Goal: Task Accomplishment & Management: Manage account settings

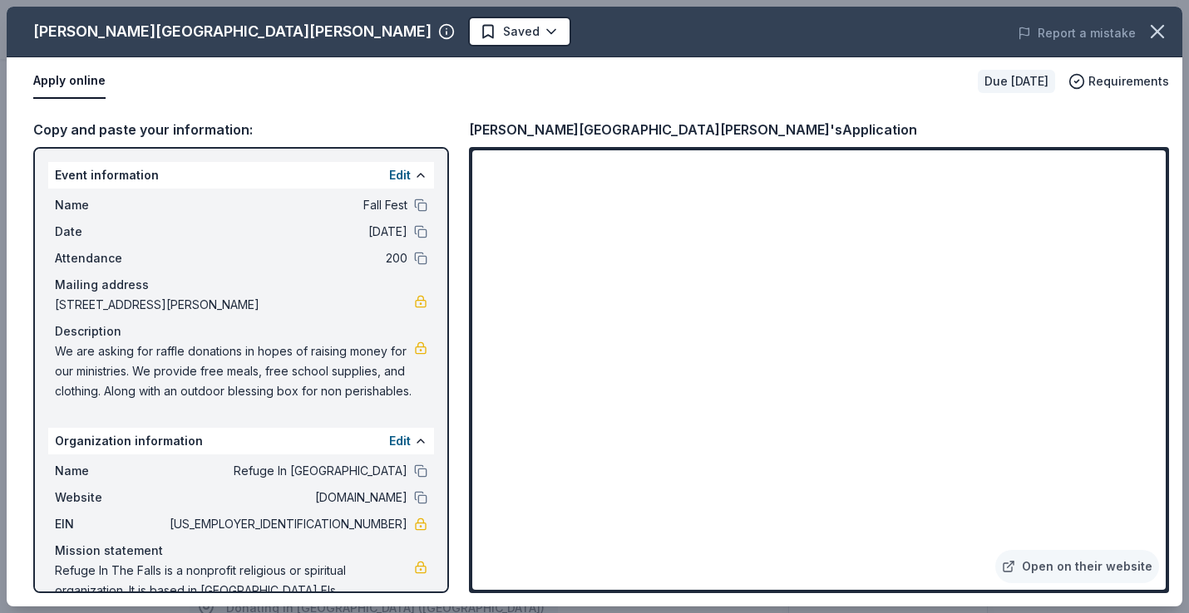
scroll to position [242, 0]
click at [406, 168] on div "Edit" at bounding box center [408, 175] width 38 height 20
click at [414, 175] on button at bounding box center [420, 175] width 13 height 13
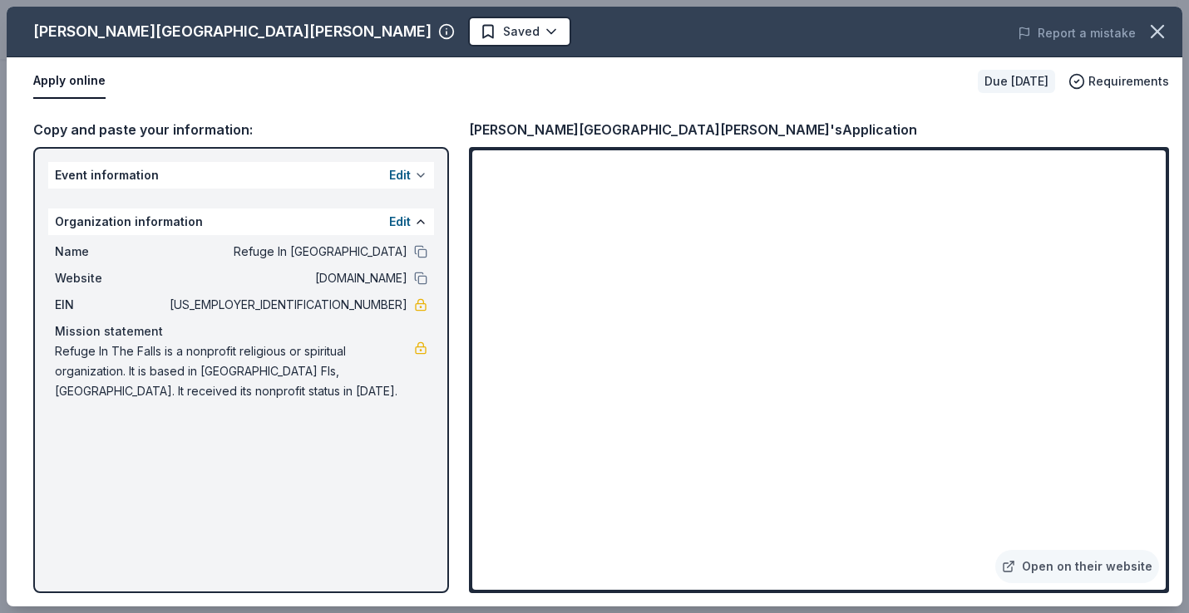
click at [404, 175] on button "Edit" at bounding box center [400, 175] width 22 height 20
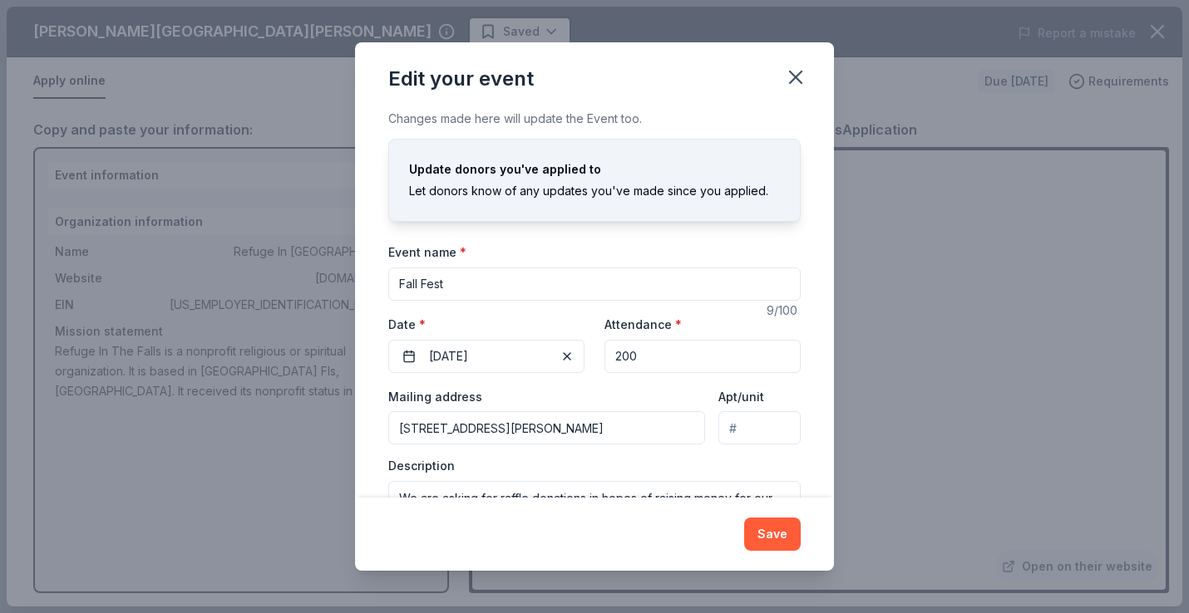
scroll to position [83, 0]
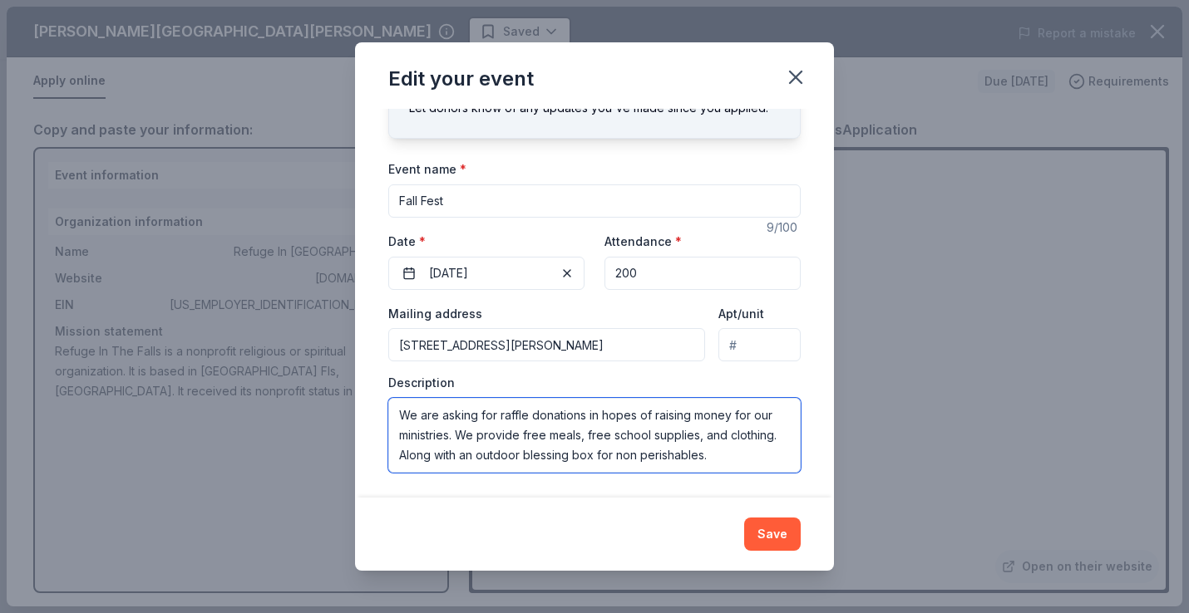
drag, startPoint x: 399, startPoint y: 414, endPoint x: 725, endPoint y: 487, distance: 333.9
click at [727, 487] on div "Changes made here will update the Event too. Update donors you've applied to Le…" at bounding box center [594, 303] width 479 height 388
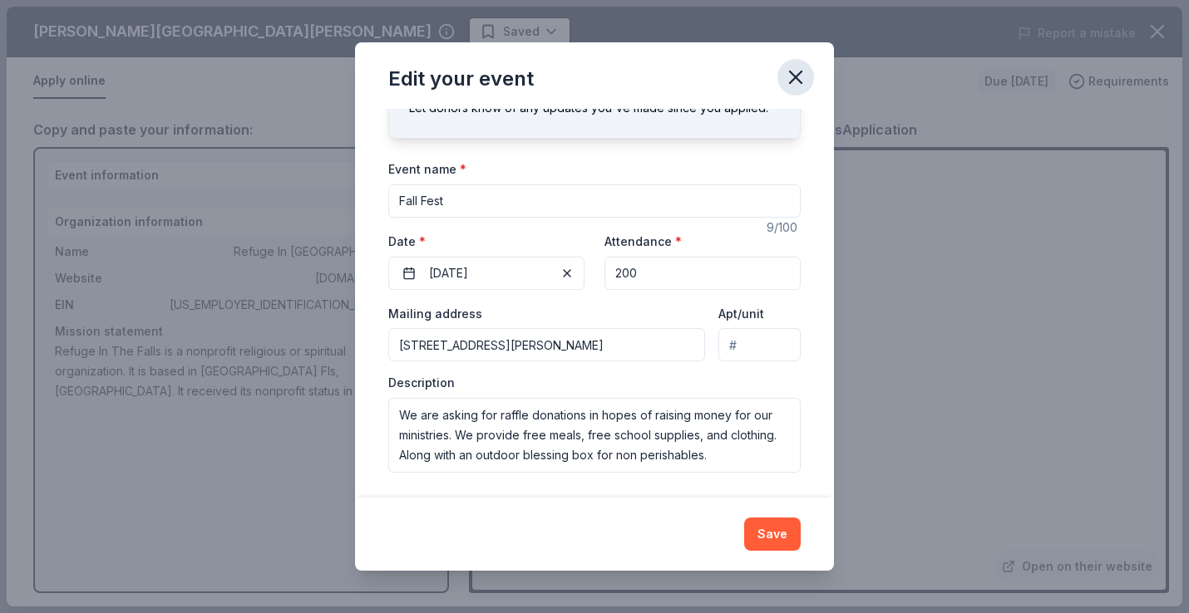
click at [796, 73] on icon "button" at bounding box center [795, 77] width 23 height 23
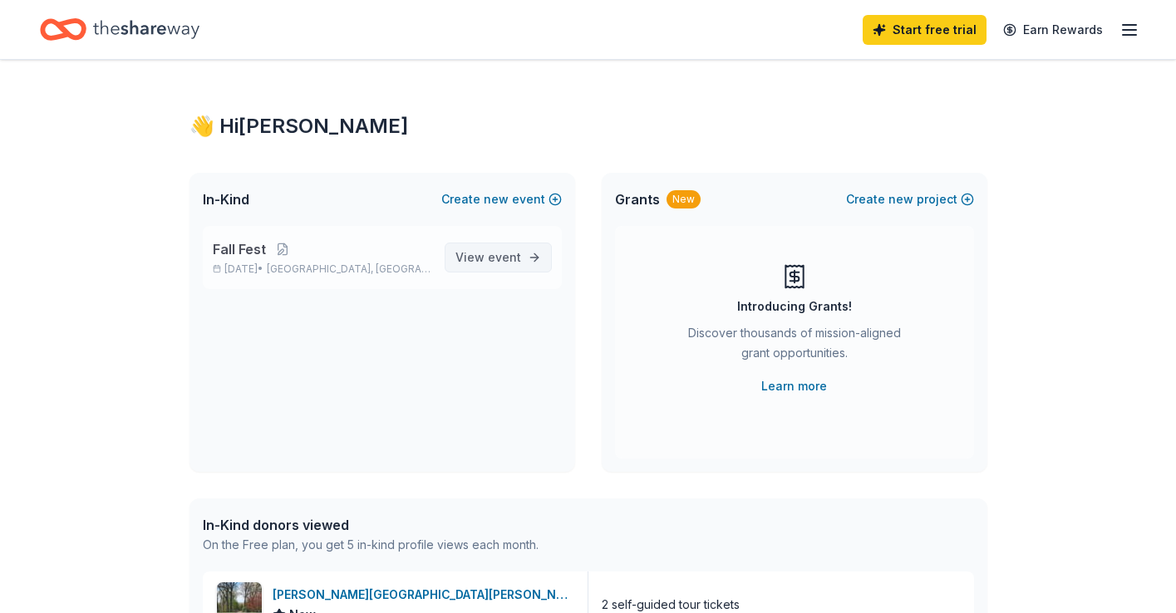
click at [495, 256] on span "event" at bounding box center [504, 257] width 33 height 14
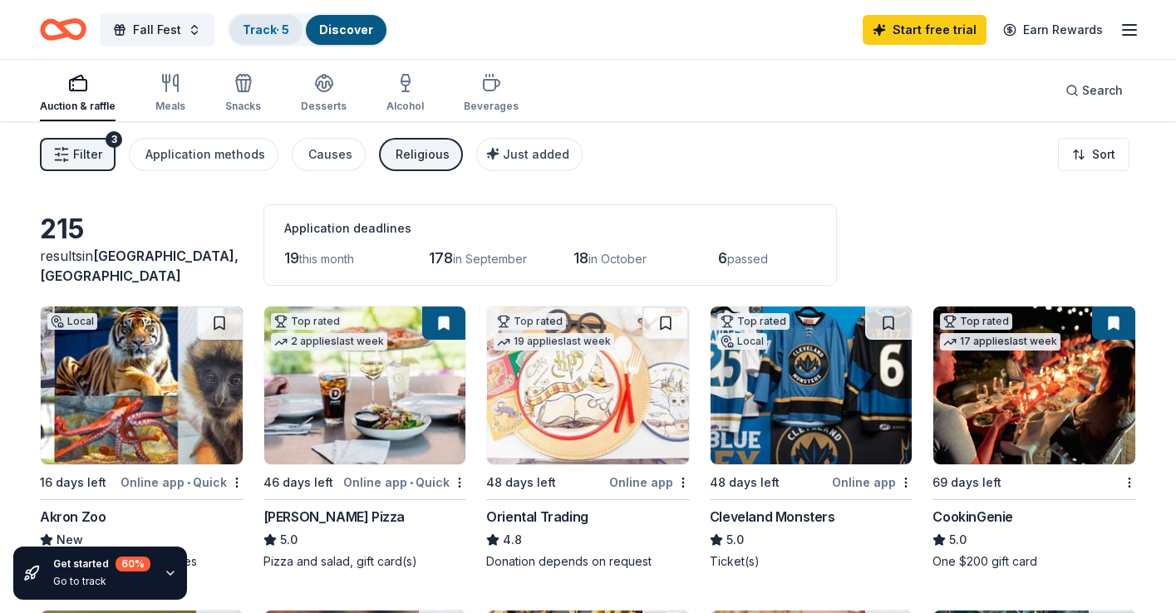
click at [281, 32] on link "Track · 5" at bounding box center [266, 29] width 47 height 14
click at [263, 29] on link "Track · 5" at bounding box center [266, 29] width 47 height 14
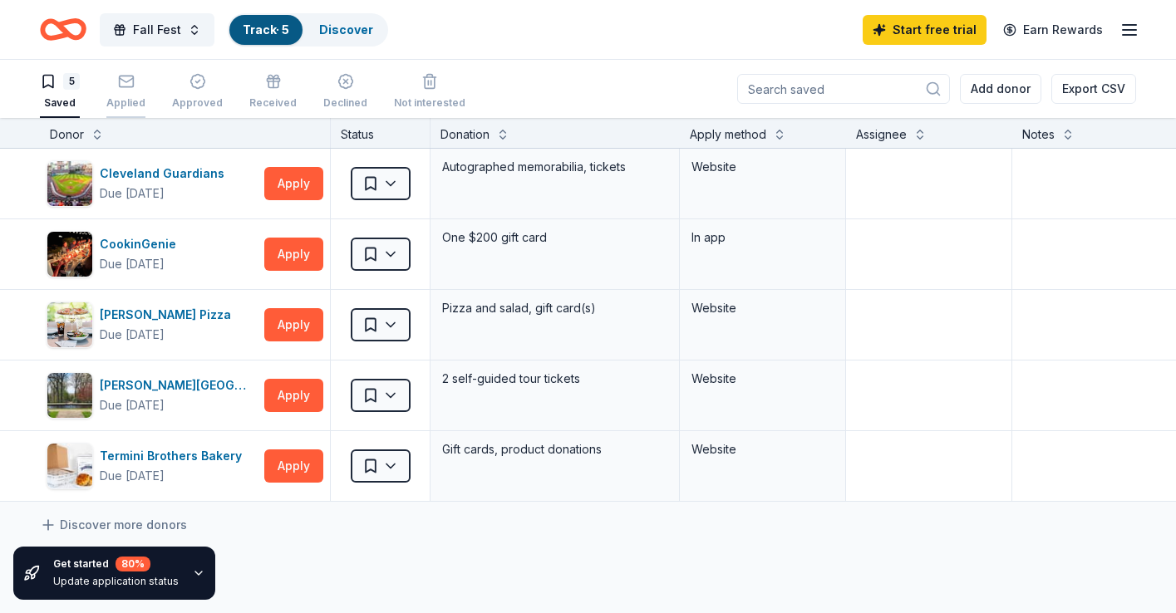
click at [126, 91] on div "Applied" at bounding box center [125, 91] width 39 height 37
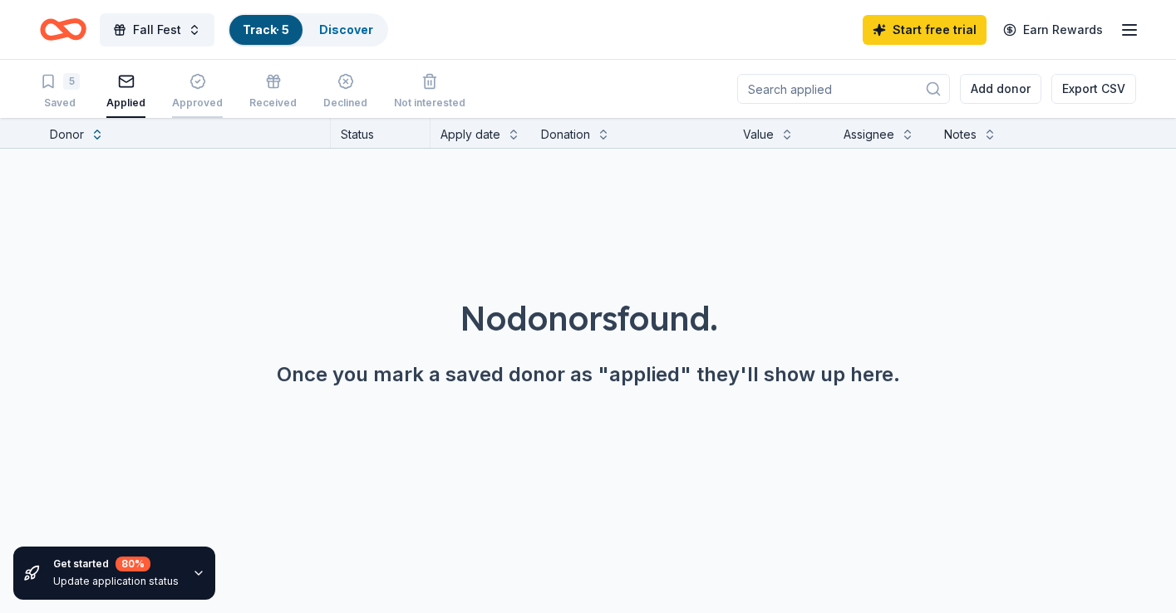
click at [195, 97] on div "Approved" at bounding box center [197, 102] width 51 height 13
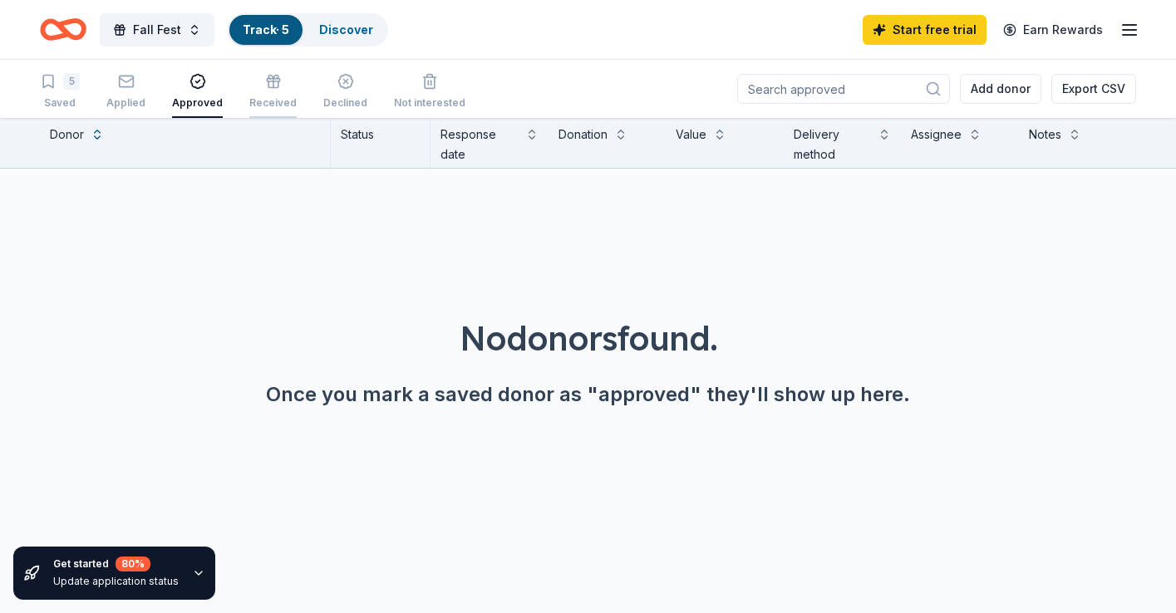
click at [261, 95] on div "Received" at bounding box center [272, 91] width 47 height 37
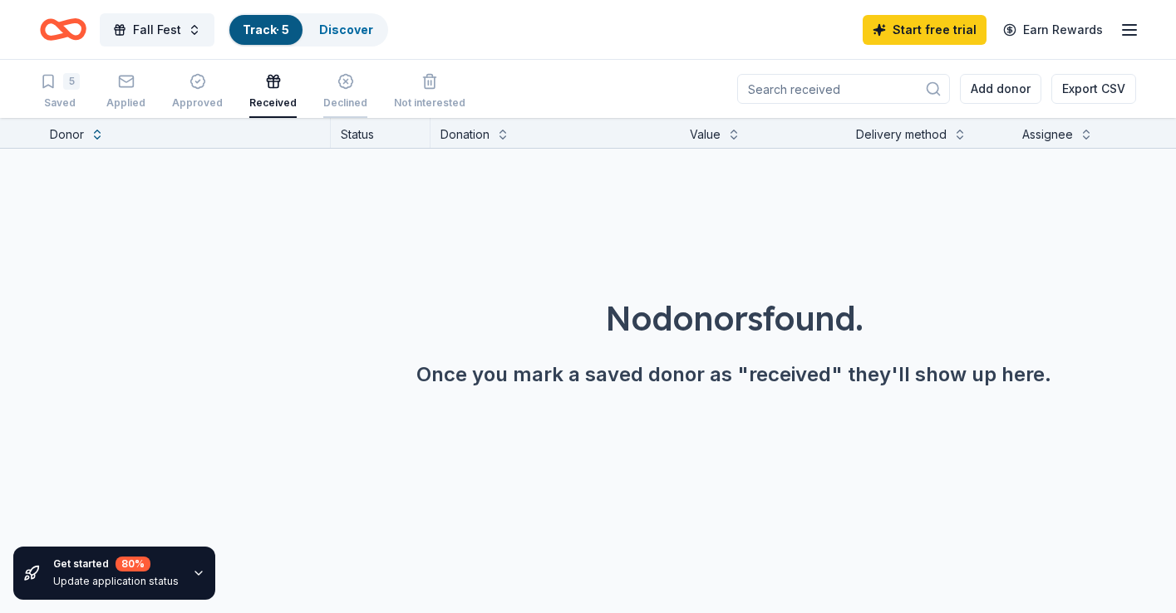
click at [336, 97] on div "Declined" at bounding box center [345, 102] width 44 height 13
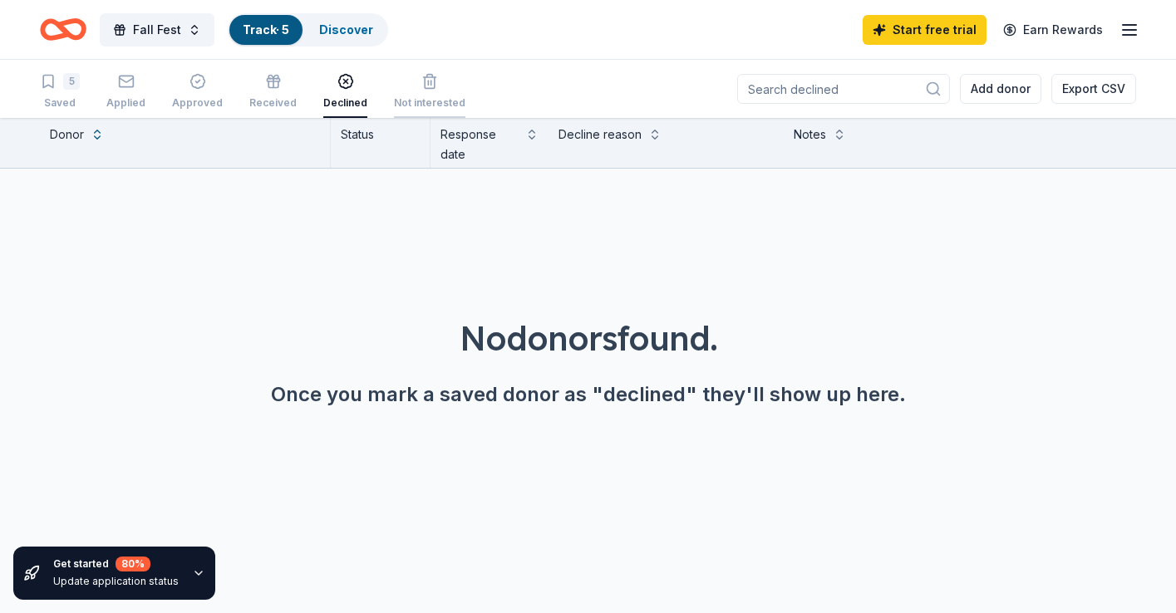
click at [419, 100] on div "Not interested" at bounding box center [429, 102] width 71 height 13
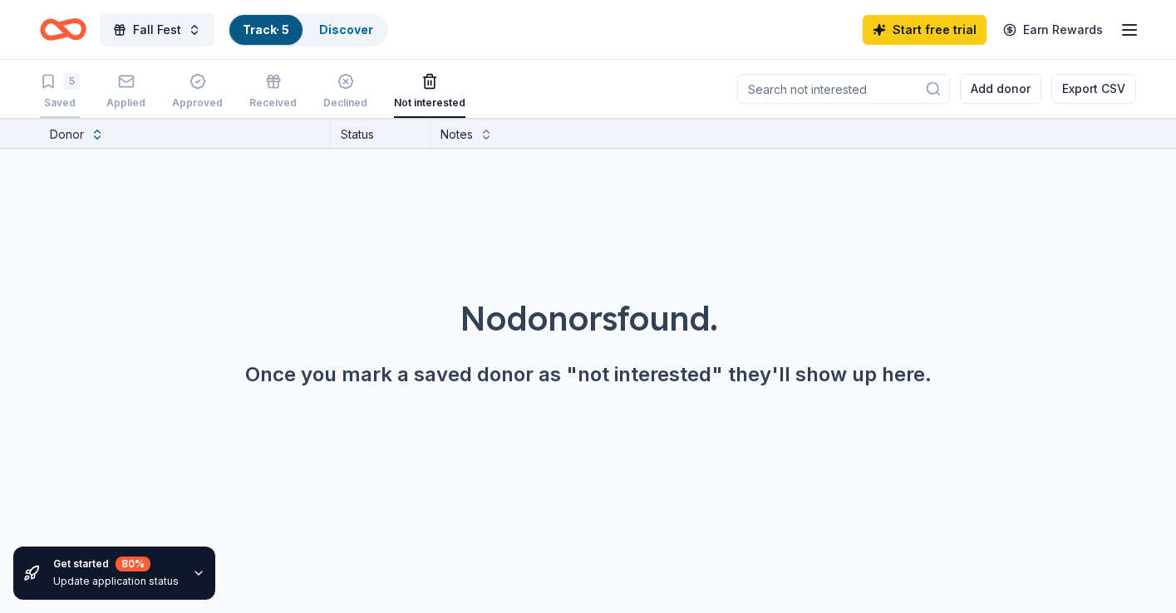
click at [73, 95] on div "5 Saved" at bounding box center [60, 91] width 40 height 37
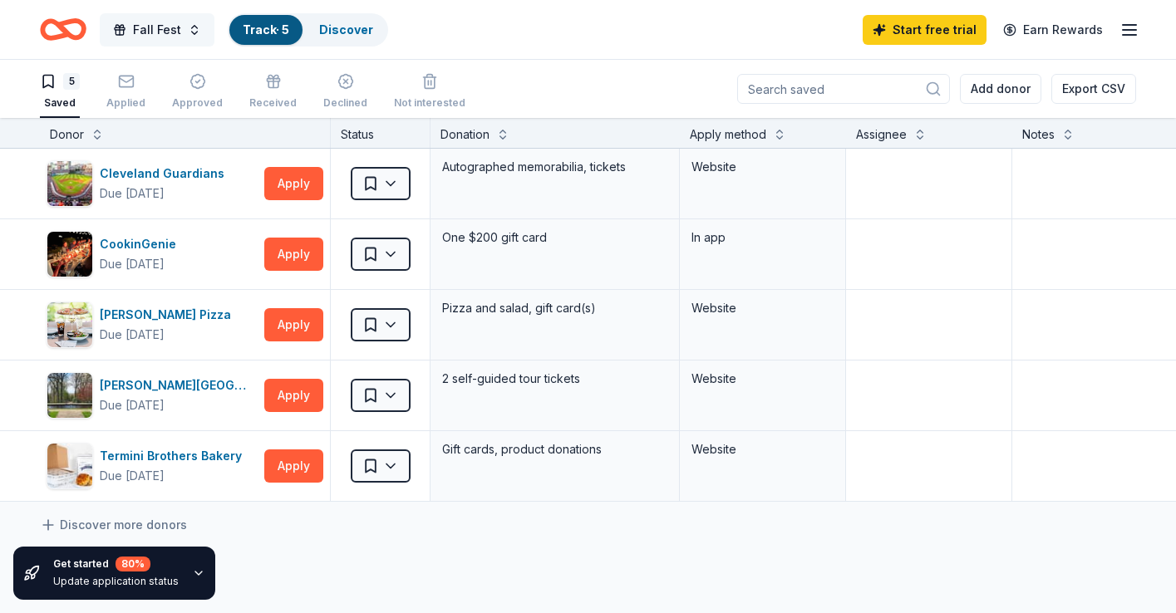
click at [133, 27] on span "Fall Fest" at bounding box center [157, 30] width 48 height 20
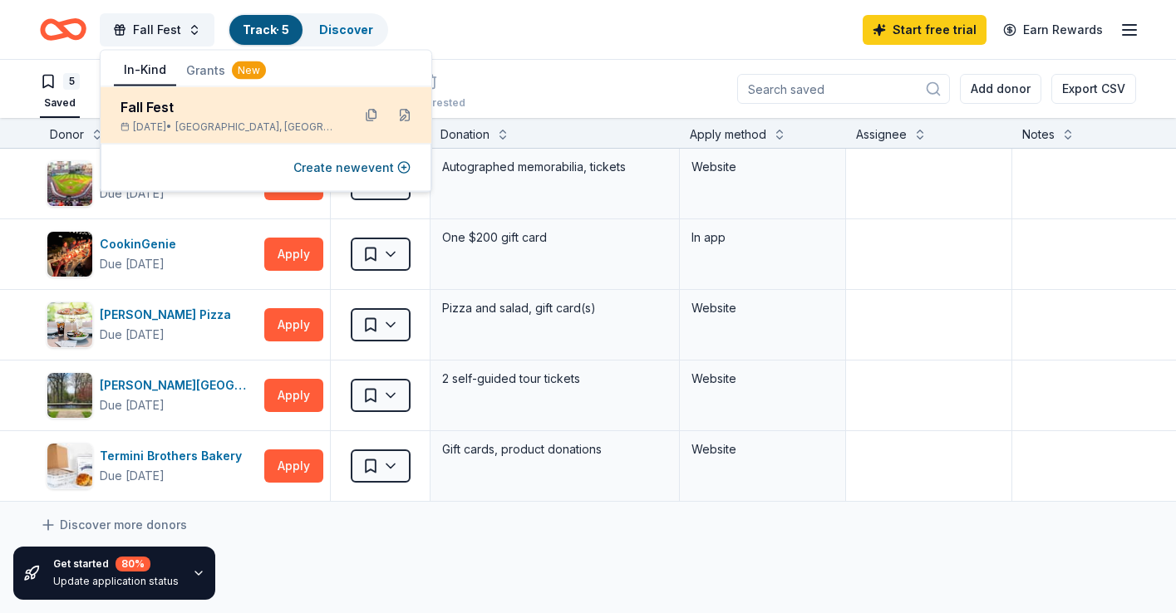
click at [210, 102] on div "Fall Fest" at bounding box center [230, 107] width 218 height 20
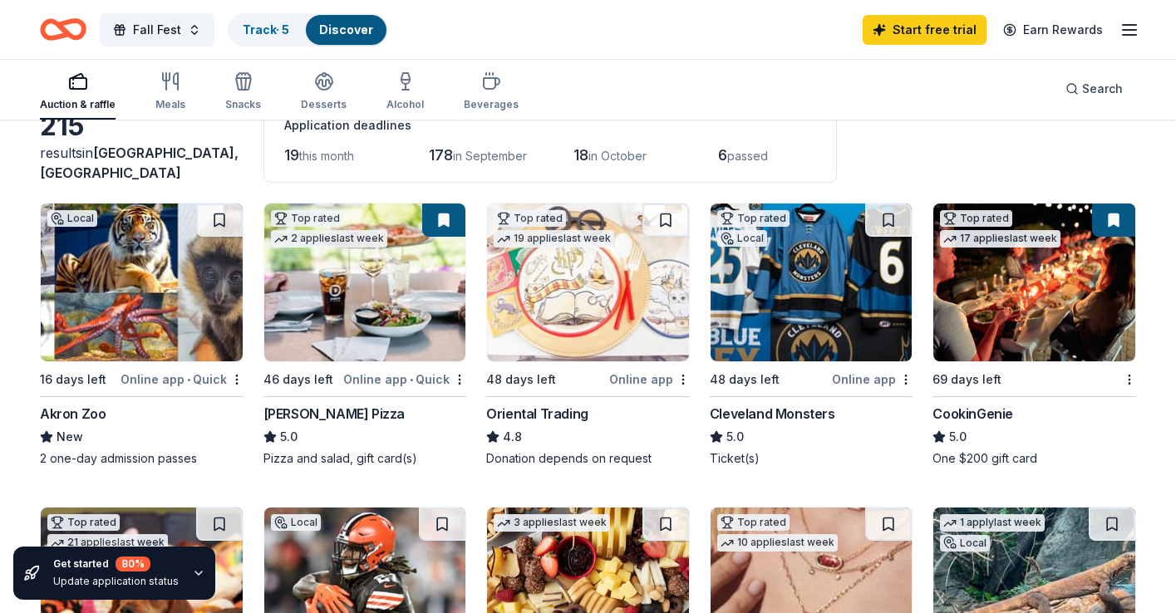
scroll to position [127, 0]
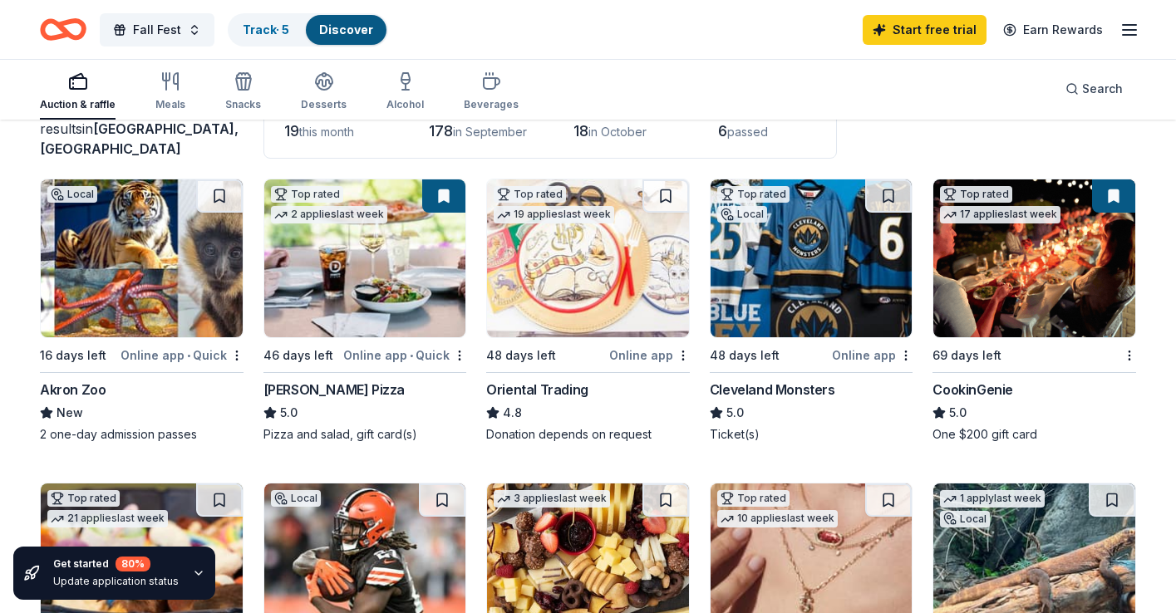
click at [189, 316] on img at bounding box center [142, 259] width 202 height 158
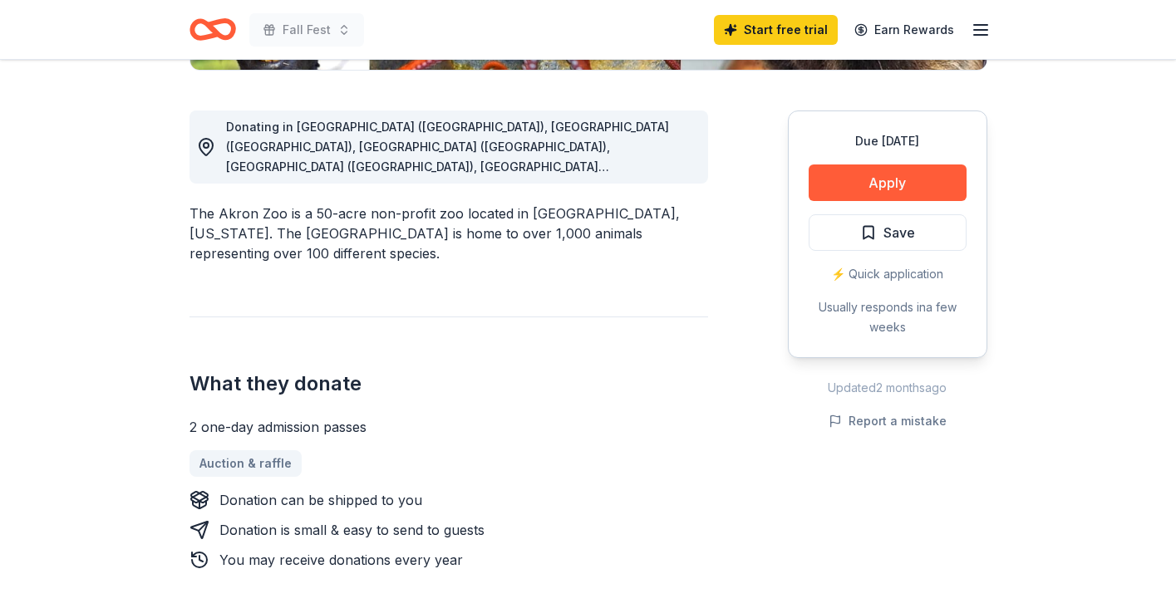
scroll to position [438, 0]
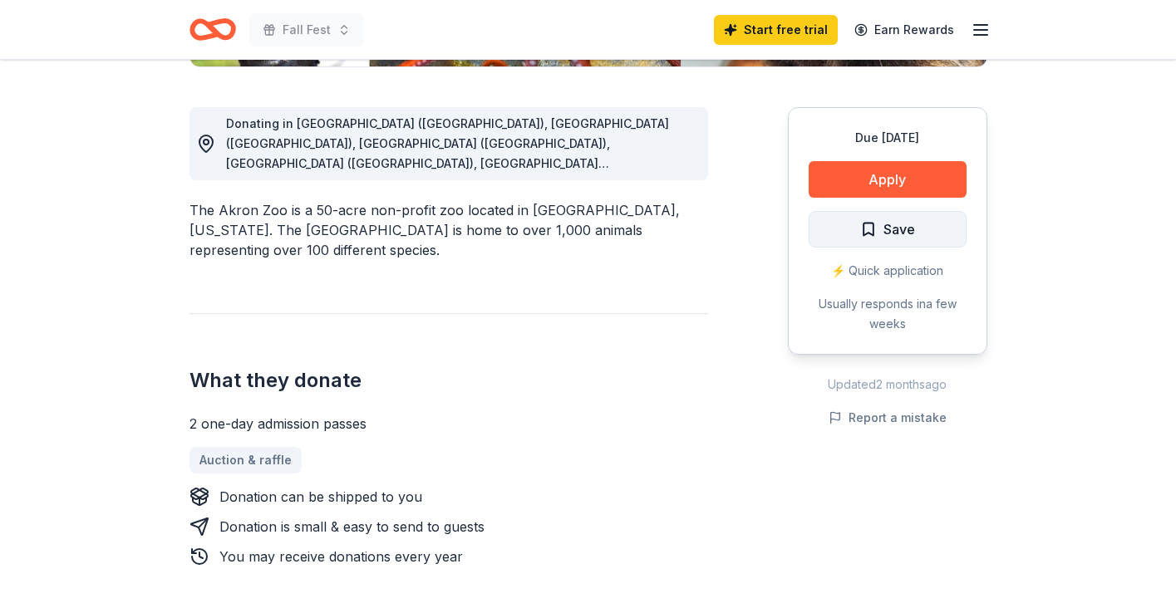
click at [914, 227] on span "Save" at bounding box center [900, 230] width 32 height 22
